Goal: Task Accomplishment & Management: Complete application form

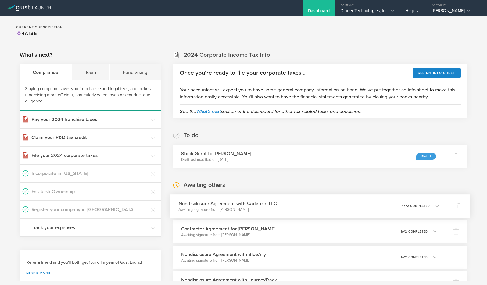
click at [435, 205] on icon at bounding box center [436, 205] width 3 height 3
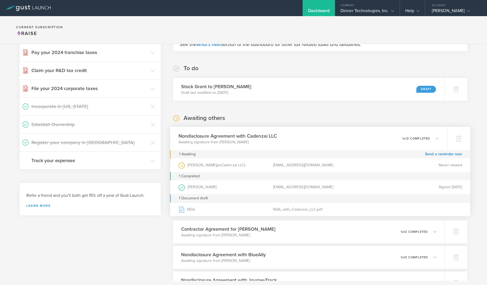
scroll to position [71, 0]
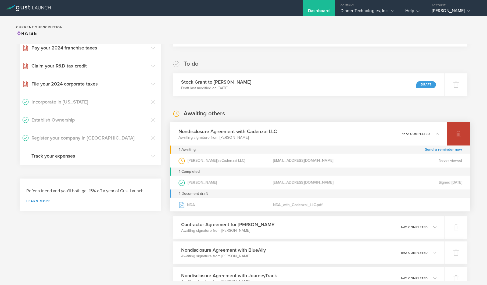
click at [456, 135] on icon at bounding box center [459, 134] width 6 height 5
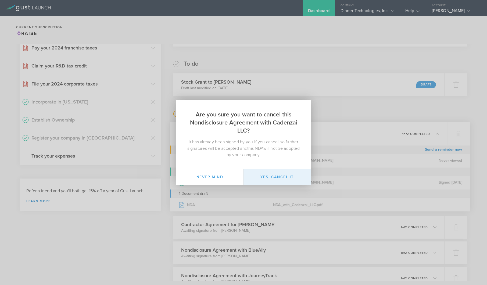
click at [273, 178] on button "Yes, cancel it" at bounding box center [277, 177] width 67 height 16
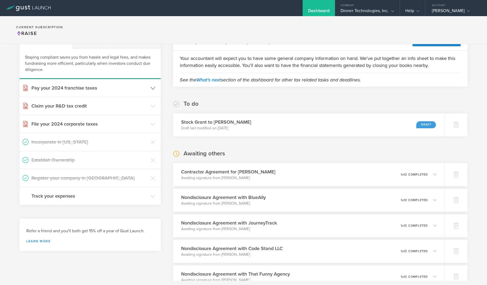
scroll to position [0, 0]
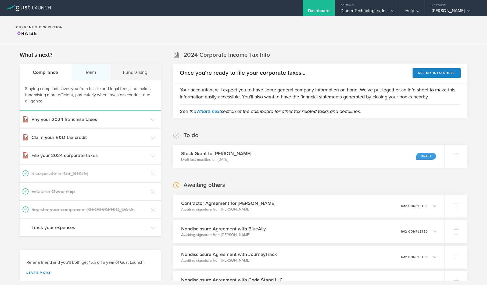
click at [83, 73] on div "Team" at bounding box center [91, 72] width 38 height 16
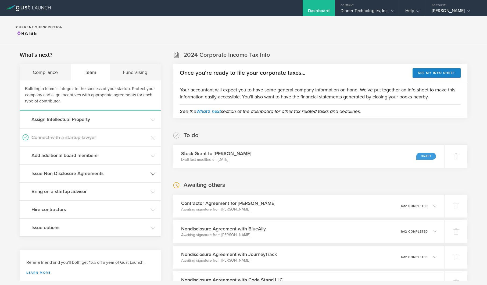
click at [60, 174] on h3 "Issue Non-Disclosure Agreements" at bounding box center [89, 173] width 116 height 7
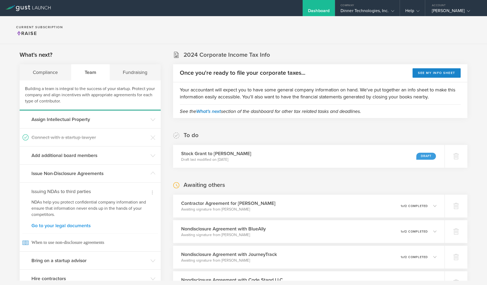
click at [60, 228] on link "Go to your legal documents" at bounding box center [89, 225] width 117 height 5
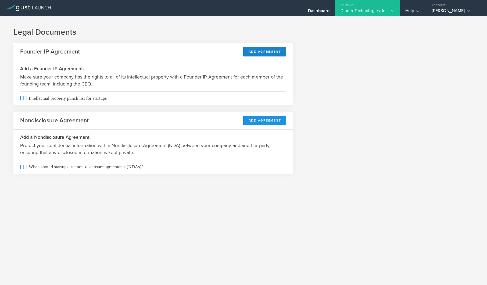
click at [260, 121] on button "Add Agreement" at bounding box center [264, 120] width 43 height 9
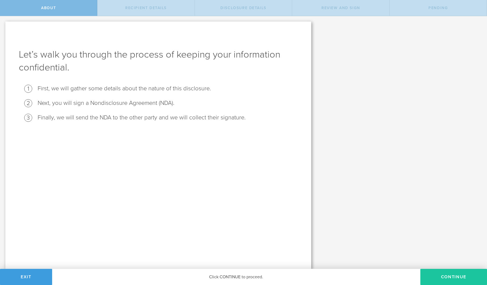
click at [458, 274] on button "Continue" at bounding box center [453, 277] width 67 height 16
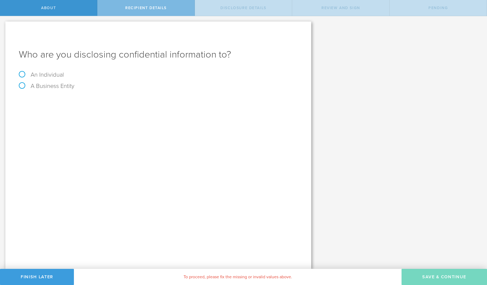
click at [22, 85] on label "A Business Entity" at bounding box center [47, 86] width 56 height 7
click at [3, 25] on input "A Business Entity" at bounding box center [1, 20] width 3 height 9
radio input "true"
click at [80, 99] on input "text" at bounding box center [178, 101] width 239 height 8
type input "Cadenzai, Inc."
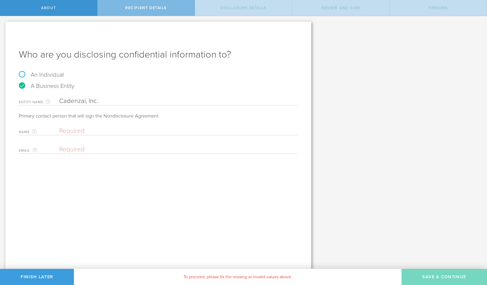
click at [64, 127] on input "text" at bounding box center [177, 131] width 236 height 8
type input "[PERSON_NAME]"
click at [80, 142] on div "Name The first and last name of the person that is signing on behalf of the bus…" at bounding box center [158, 139] width 279 height 30
click at [80, 149] on input "email" at bounding box center [177, 149] width 236 height 8
paste input "[EMAIL_ADDRESS][DOMAIN_NAME]"
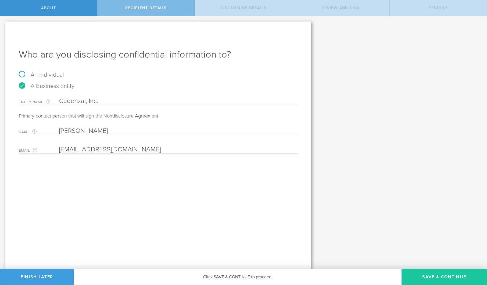
type input "[EMAIL_ADDRESS][DOMAIN_NAME]"
click at [434, 275] on button "Save & Continue" at bounding box center [444, 277] width 85 height 16
select select "string:5 years"
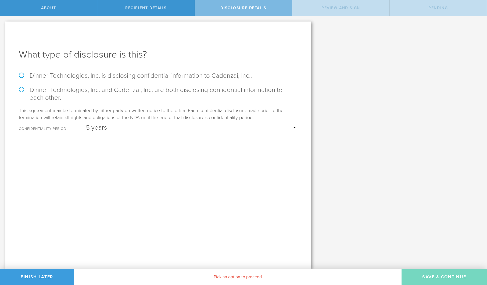
click at [23, 89] on label "Dinner Technologies, Inc. and Cadenzai, Inc. are both disclosing confidential i…" at bounding box center [158, 94] width 279 height 16
click at [3, 27] on input "Dinner Technologies, Inc. and Cadenzai, Inc. are both disclosing confidential i…" at bounding box center [1, 21] width 3 height 11
radio input "true"
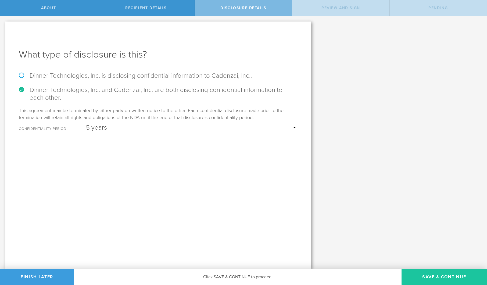
click at [448, 278] on button "Save & Continue" at bounding box center [444, 277] width 85 height 16
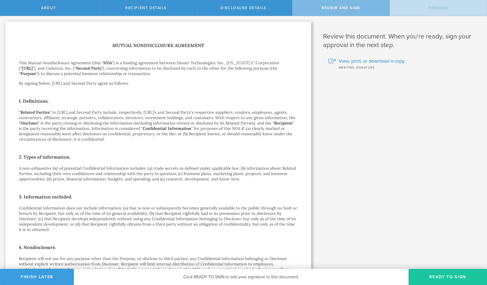
click at [446, 279] on button "Ready to Sign" at bounding box center [448, 277] width 78 height 16
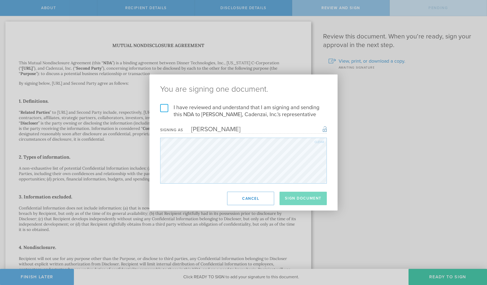
click at [165, 109] on label "I have reviewed and understand that I am signing and sending this NDA to [PERSO…" at bounding box center [243, 111] width 167 height 14
click at [0, 0] on input "I have reviewed and understand that I am signing and sending this NDA to [PERSO…" at bounding box center [0, 0] width 0 height 0
click at [294, 198] on button "Sign Document" at bounding box center [303, 198] width 47 height 13
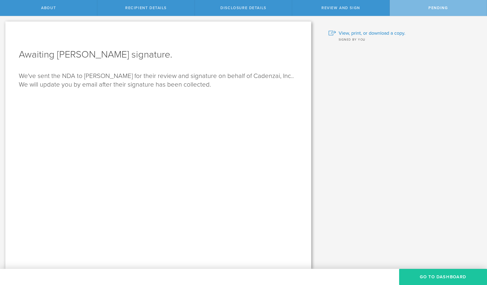
click at [440, 275] on button "Go to dashboard" at bounding box center [443, 277] width 88 height 16
